Goal: Task Accomplishment & Management: Use online tool/utility

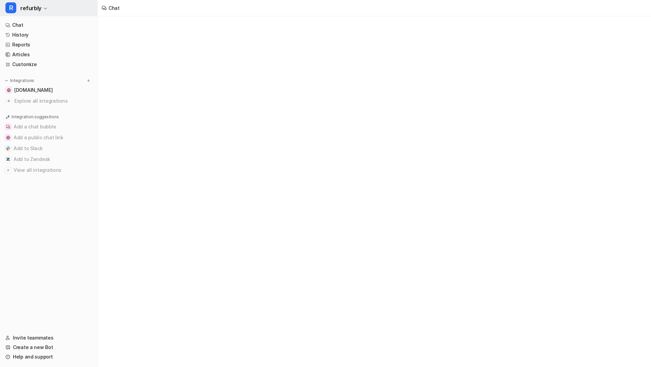
click at [41, 10] on button "R refurbly" at bounding box center [48, 8] width 97 height 16
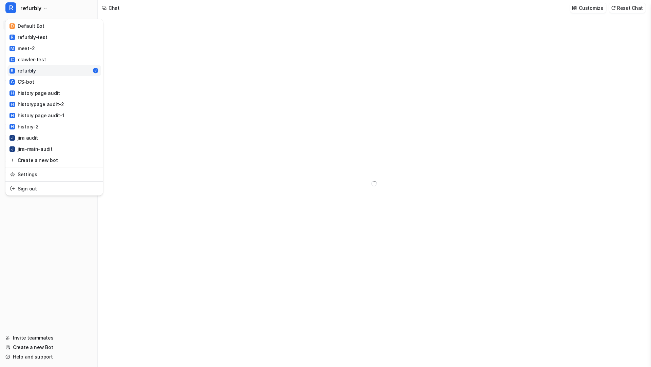
click at [173, 106] on div "R refurbly D Default Bot R refurbly-test M meet-2 C crawler-test R refurbly C C…" at bounding box center [325, 183] width 651 height 367
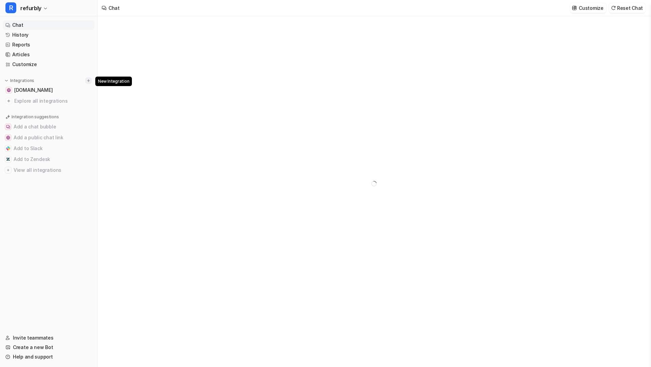
click at [90, 80] on img at bounding box center [88, 80] width 5 height 5
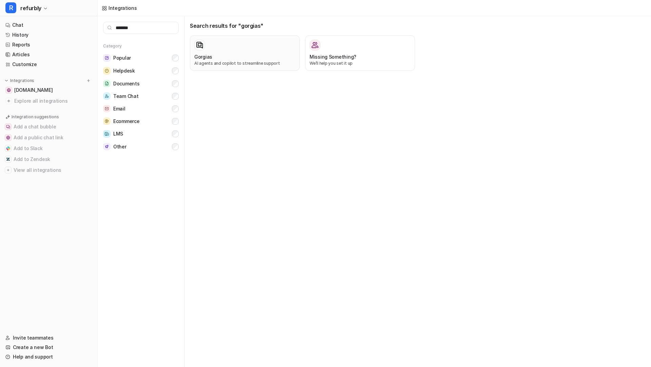
type input "*******"
click at [253, 49] on div at bounding box center [244, 45] width 101 height 11
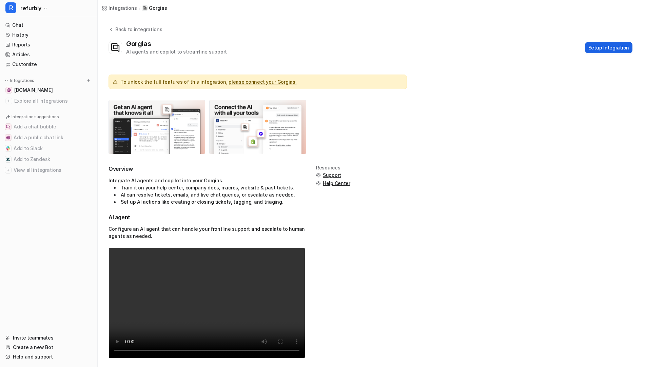
click at [608, 46] on button "Setup Integration" at bounding box center [609, 47] width 48 height 11
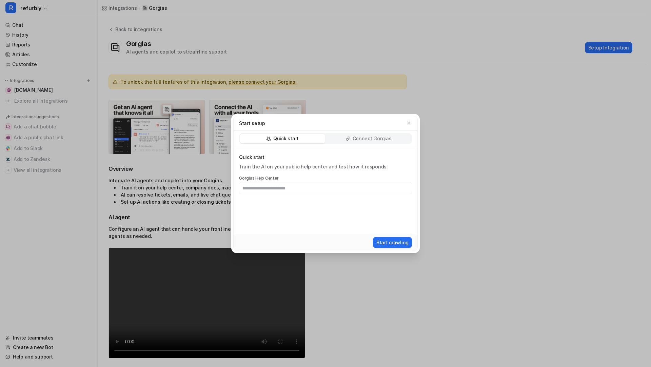
click at [359, 139] on p "Connect Gorgias" at bounding box center [372, 138] width 39 height 7
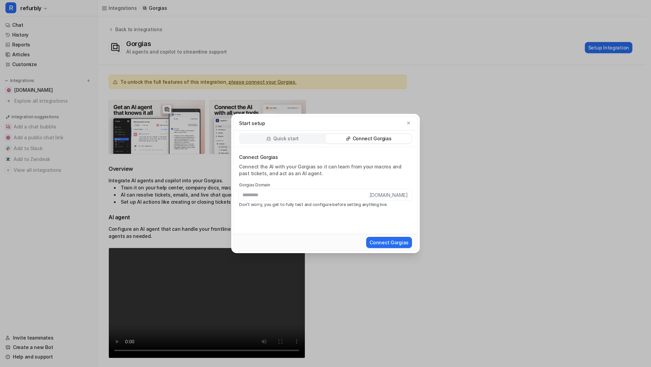
click at [301, 195] on input "text" at bounding box center [304, 195] width 130 height 12
type input "**********"
click at [385, 238] on button "Connect Gorgias" at bounding box center [389, 242] width 46 height 11
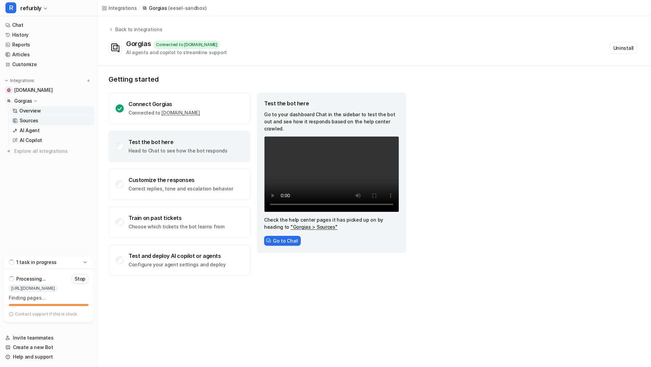
click at [36, 121] on p "Sources" at bounding box center [29, 120] width 19 height 7
